Goal: Task Accomplishment & Management: Complete application form

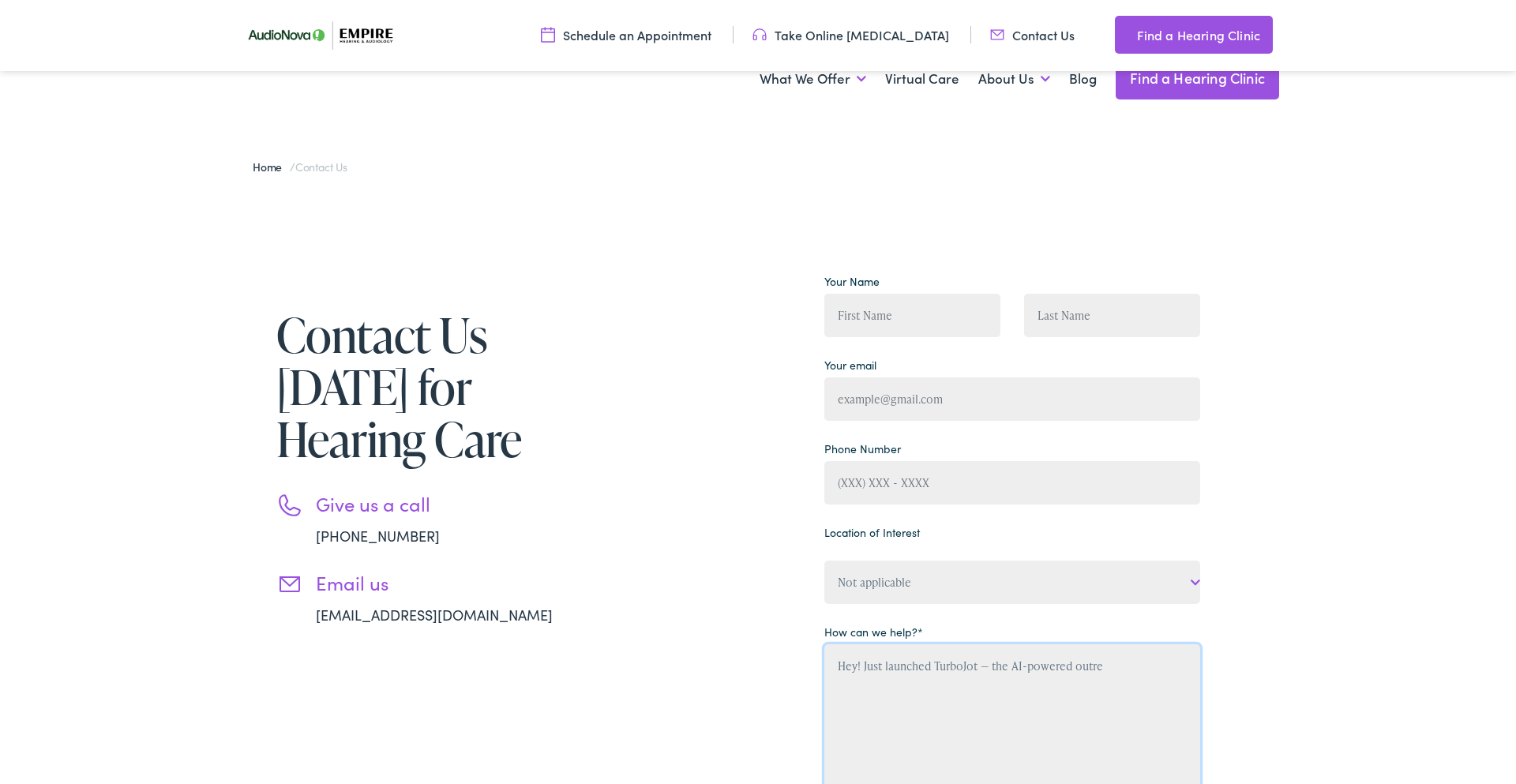
scroll to position [1117, 0]
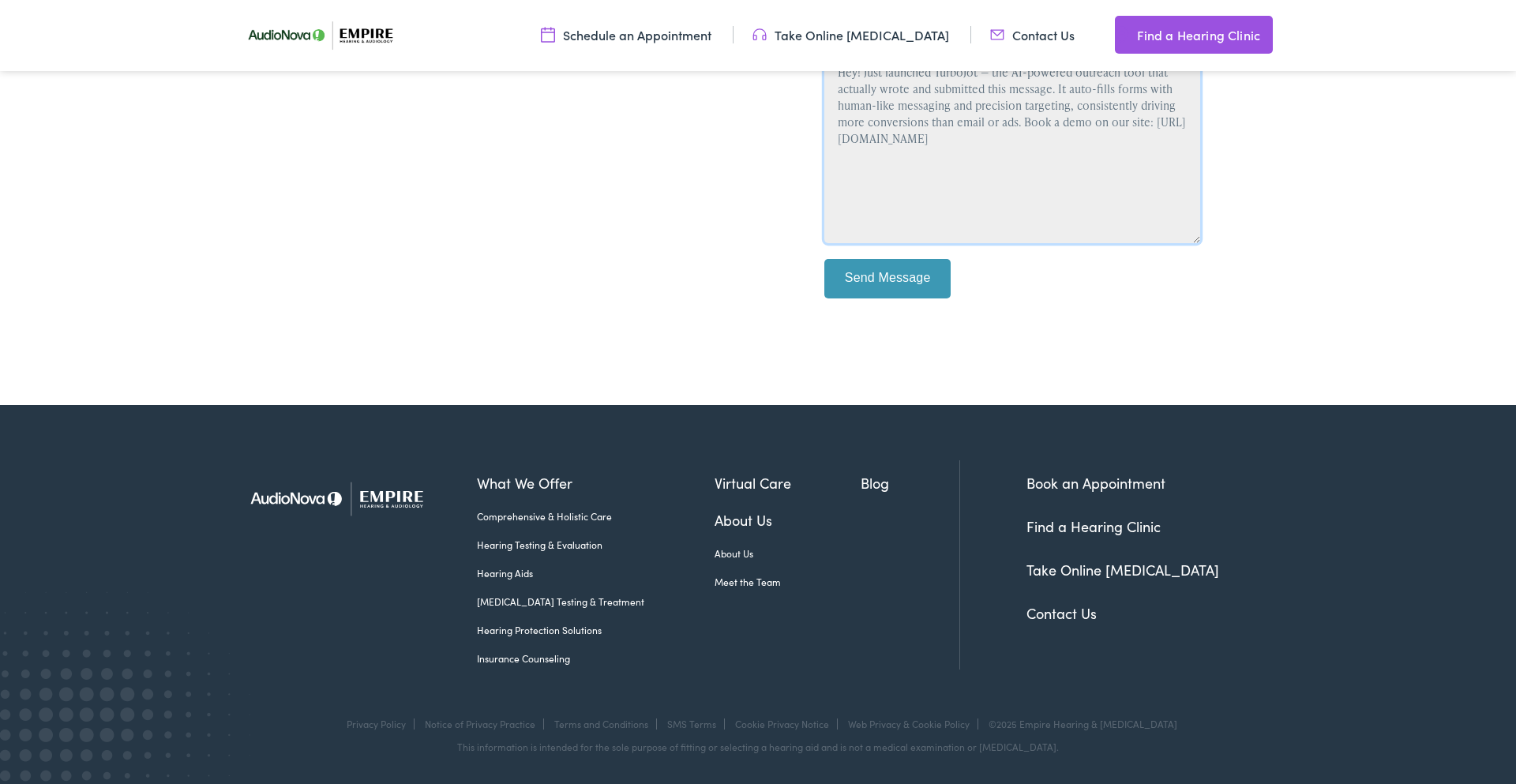
type textarea "Hey! Just launched TurboJot — the AI-powered outreach tool that actually wrote …"
type input "("
type input "[PHONE_NUMBER]"
type input "[PERSON_NAME][EMAIL_ADDRESS][DOMAIN_NAME]"
type input "[PERSON_NAME]"
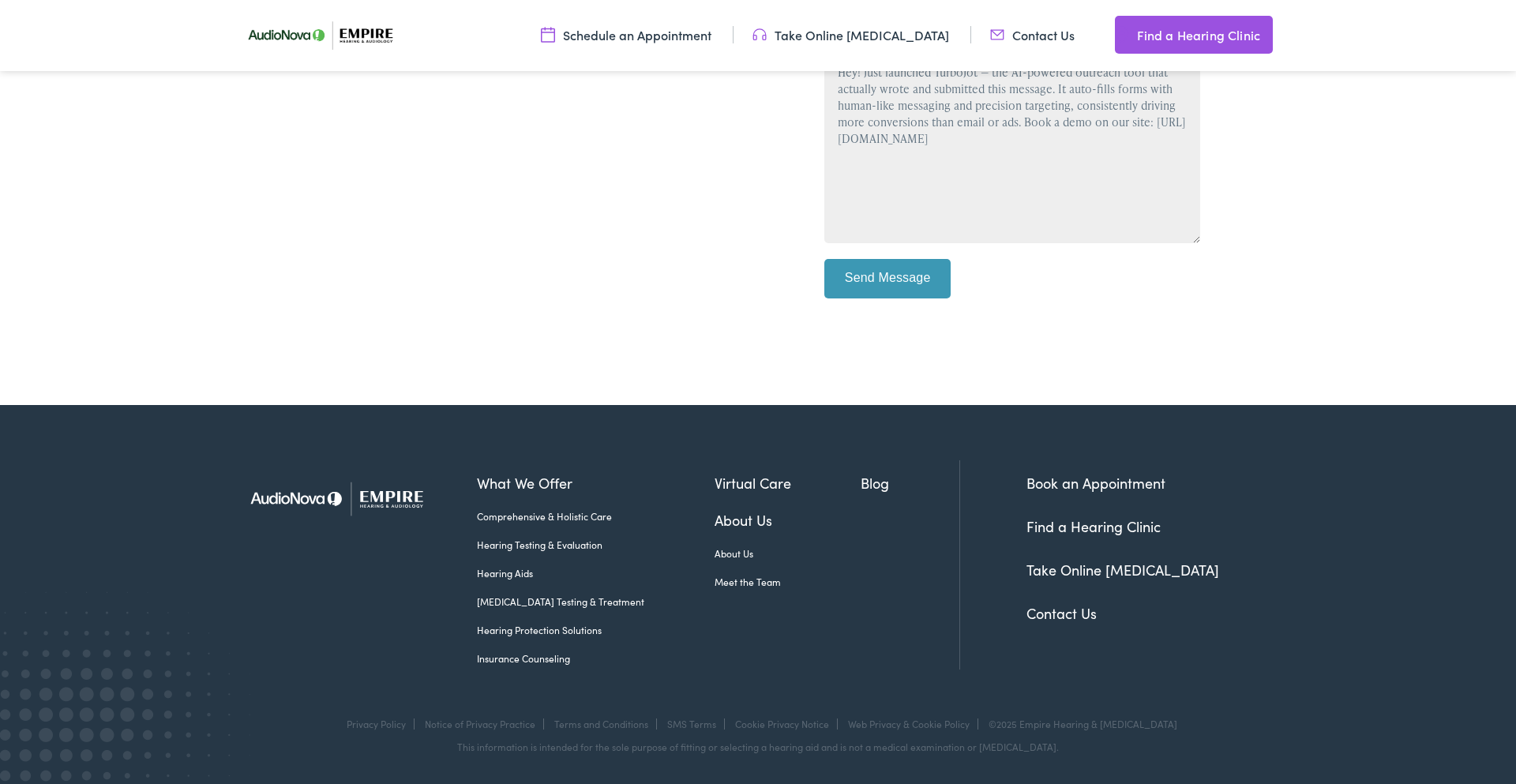
type input "[PERSON_NAME]"
click at [47, 558] on body "Reach Out for Hearing Health Care in [US_STATE] Skip to Main Content Menu Close…" at bounding box center [758, 85] width 1516 height 1399
